Goal: Find specific page/section: Find specific page/section

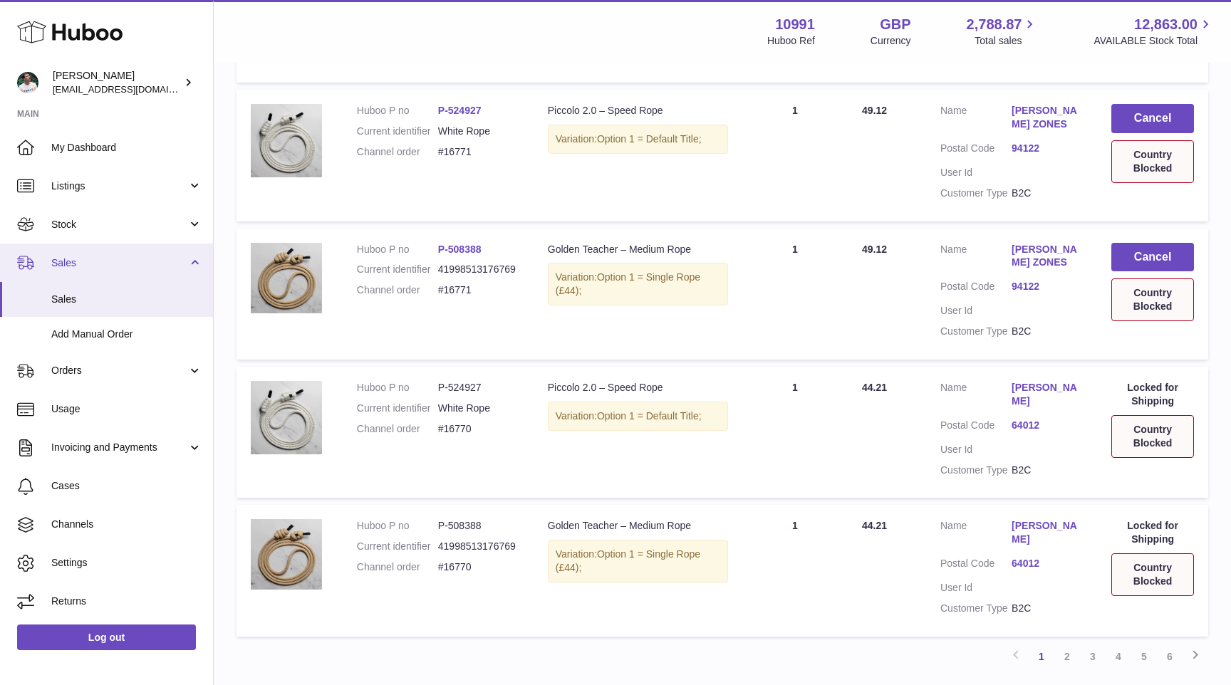
click at [129, 267] on span "Sales" at bounding box center [119, 264] width 136 height 14
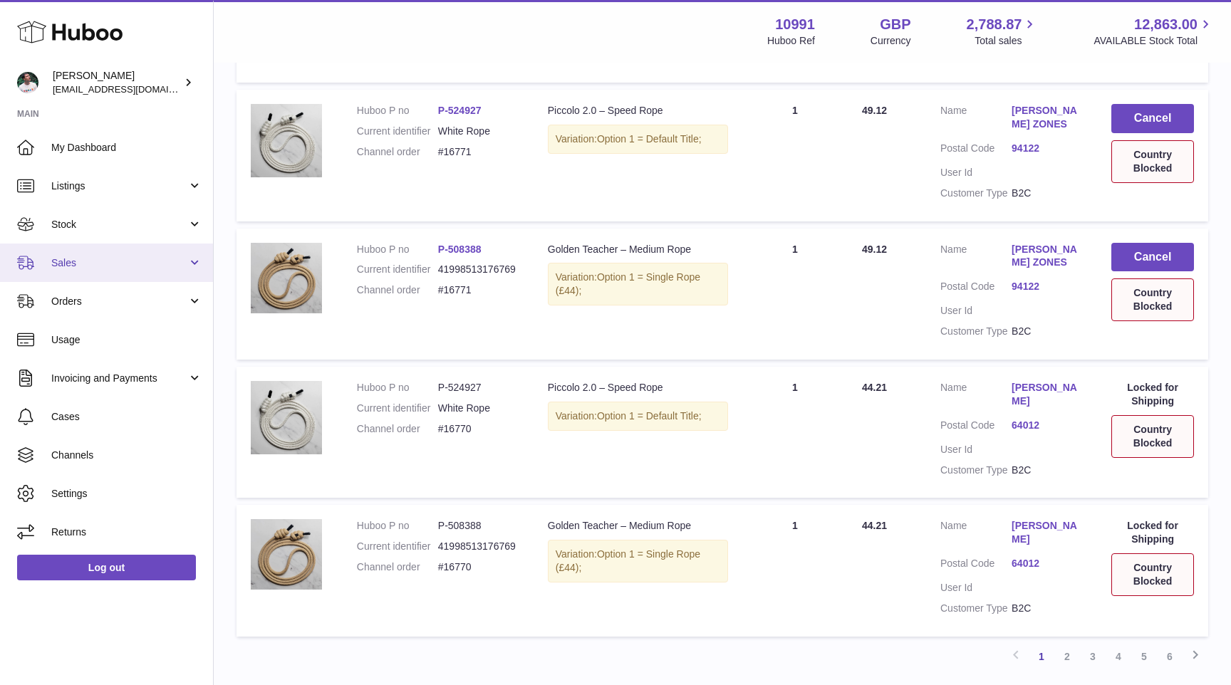
click at [128, 269] on span "Sales" at bounding box center [119, 264] width 136 height 14
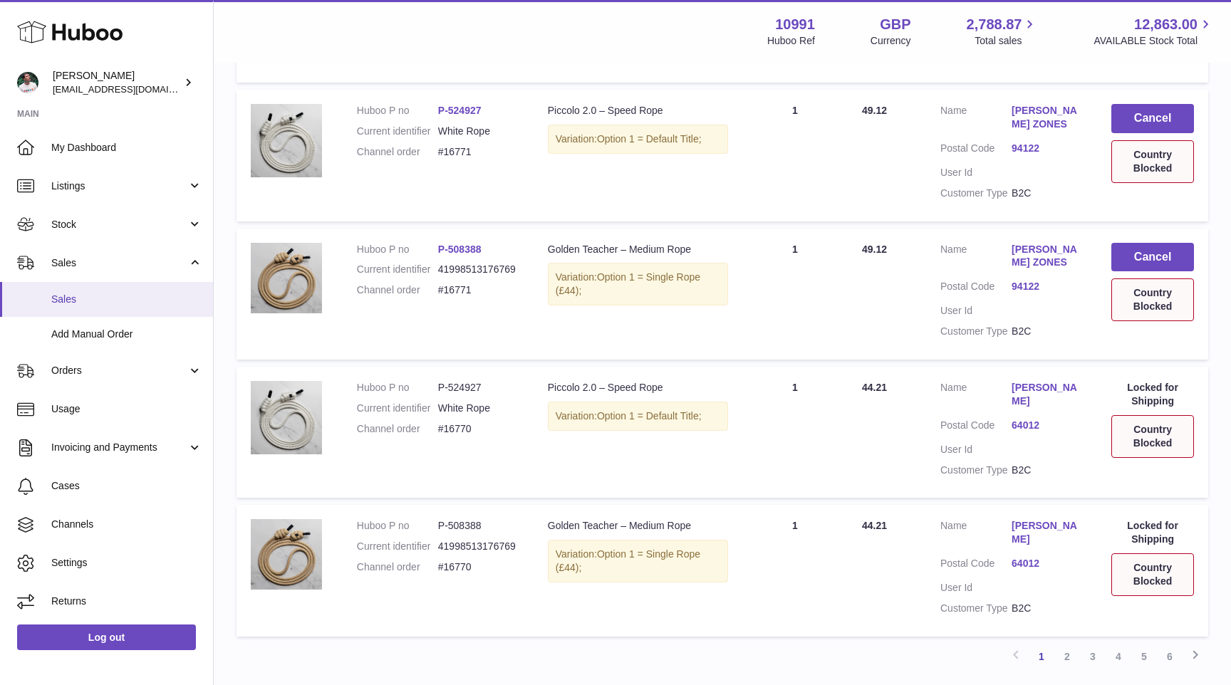
click at [113, 304] on span "Sales" at bounding box center [126, 300] width 151 height 14
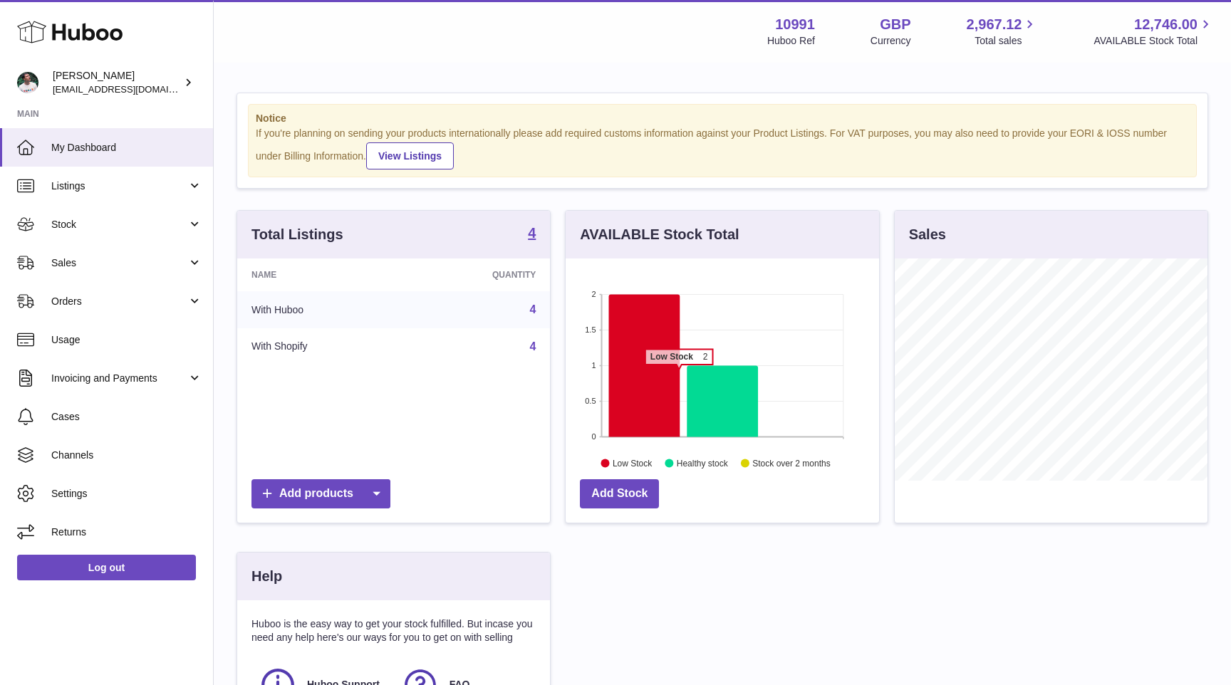
scroll to position [222, 313]
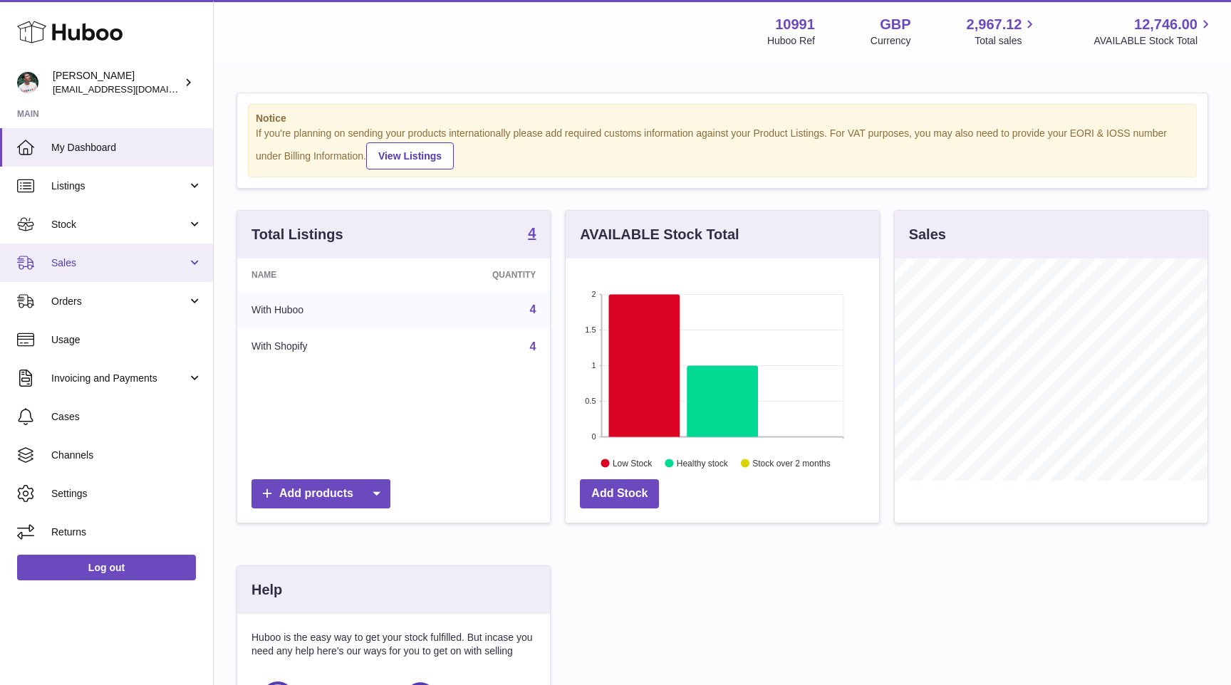
click at [164, 254] on link "Sales" at bounding box center [106, 263] width 213 height 38
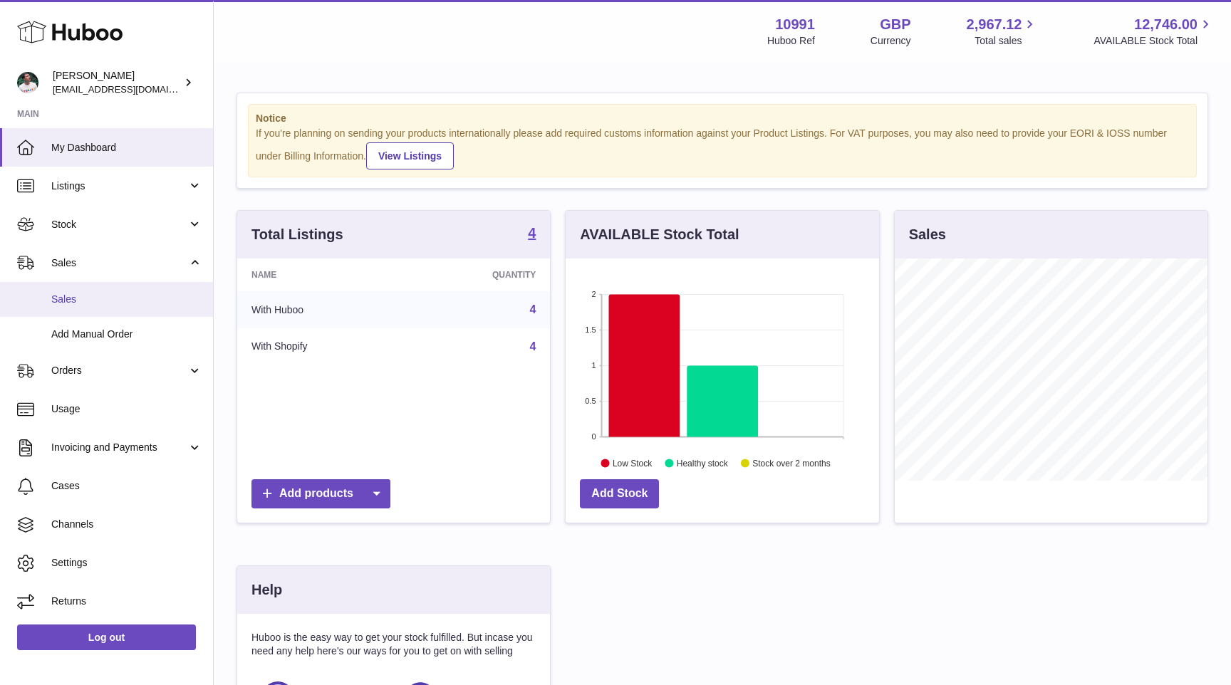
click at [123, 301] on span "Sales" at bounding box center [126, 300] width 151 height 14
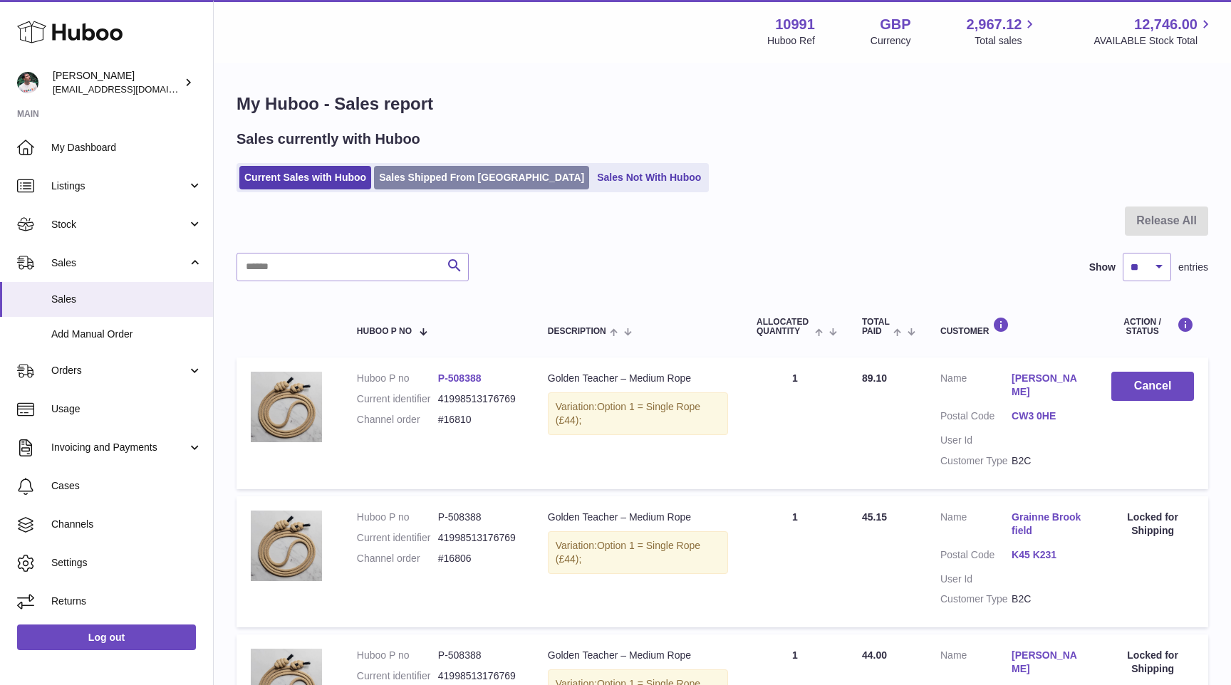
click at [443, 186] on link "Sales Shipped From [GEOGRAPHIC_DATA]" at bounding box center [481, 178] width 215 height 24
